Goal: Check status

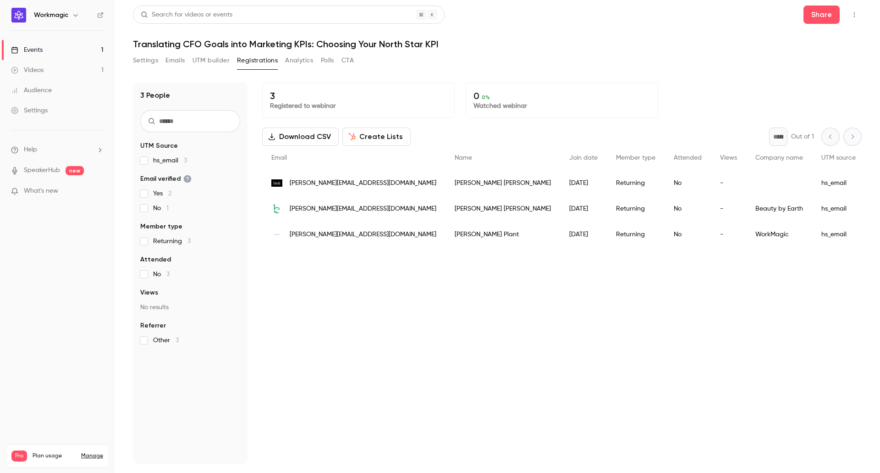
click at [527, 307] on div "3 Registered to webinar 0 0 % Watched webinar Download CSV Create Lists * Out o…" at bounding box center [562, 273] width 600 height 381
